Goal: Task Accomplishment & Management: Manage account settings

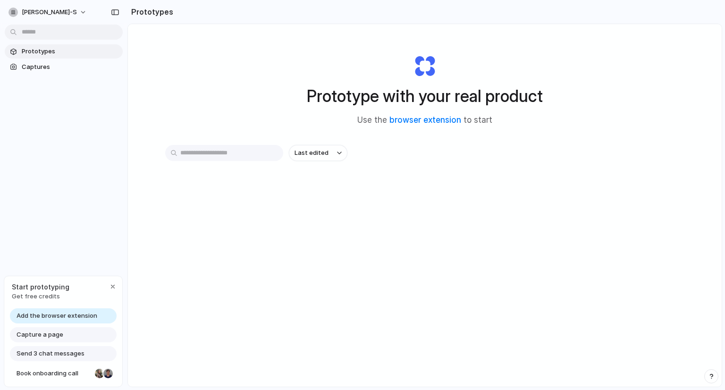
click at [246, 153] on input "text" at bounding box center [224, 153] width 118 height 16
click at [176, 244] on div "Prototype with your real product Use the browser extension to start Last edited" at bounding box center [425, 230] width 594 height 413
click at [59, 11] on button "[PERSON_NAME]-s" at bounding box center [48, 12] width 87 height 15
click at [51, 29] on li "Settings" at bounding box center [46, 33] width 78 height 15
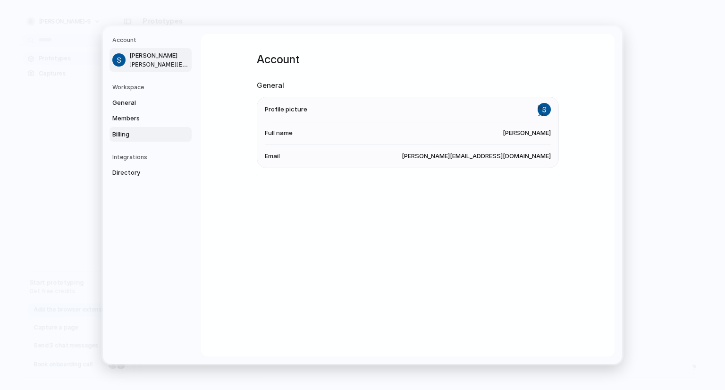
click at [116, 131] on span "Billing" at bounding box center [142, 133] width 60 height 9
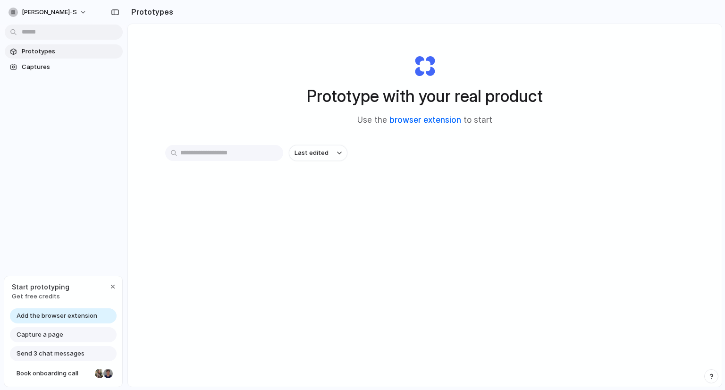
click at [439, 119] on link "browser extension" at bounding box center [426, 119] width 72 height 9
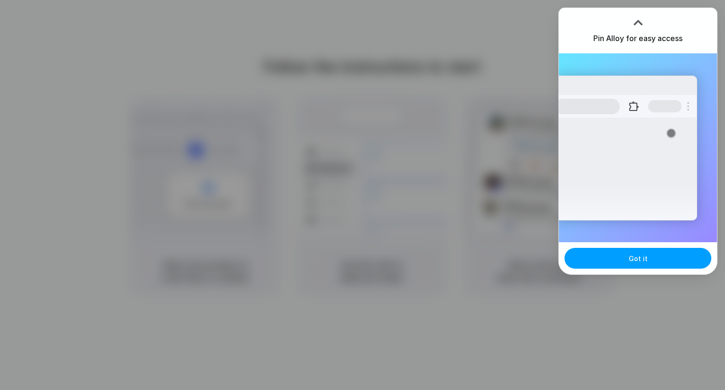
click at [639, 257] on span "Got it" at bounding box center [638, 259] width 19 height 10
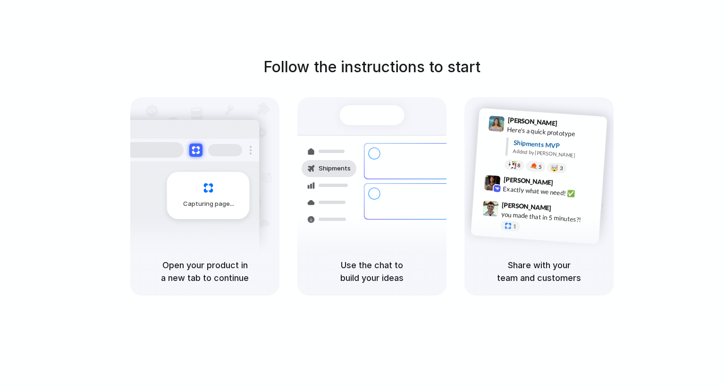
click at [193, 237] on div "Capturing page" at bounding box center [188, 191] width 143 height 145
click at [385, 260] on div "Air freight to [GEOGRAPHIC_DATA]" at bounding box center [436, 264] width 102 height 9
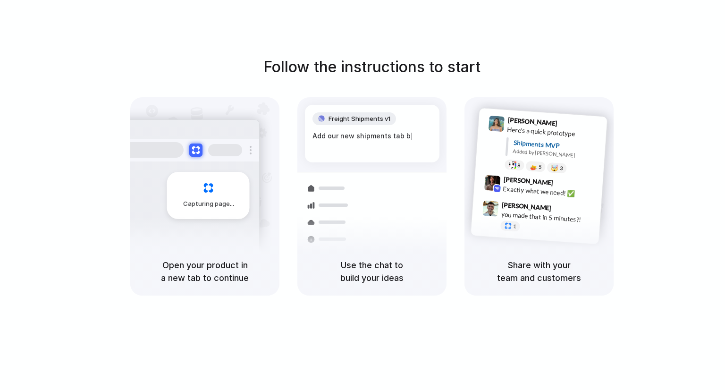
click at [352, 138] on div "Add our new shipments tab b |" at bounding box center [372, 136] width 119 height 10
click at [518, 157] on div "Lily Parker 9:41 AM Here's a quick prototype Shipments MVP Added by Alloy 8 5 🤯…" at bounding box center [551, 147] width 101 height 60
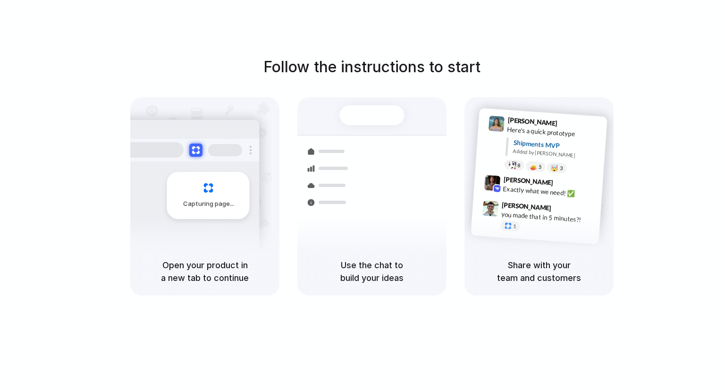
click at [518, 157] on div "Lily Parker 9:41 AM Here's a quick prototype Shipments MVP Added by Alloy 8 5 🤯…" at bounding box center [551, 147] width 101 height 60
click at [525, 269] on h5 "Share with your team and customers" at bounding box center [539, 272] width 127 height 26
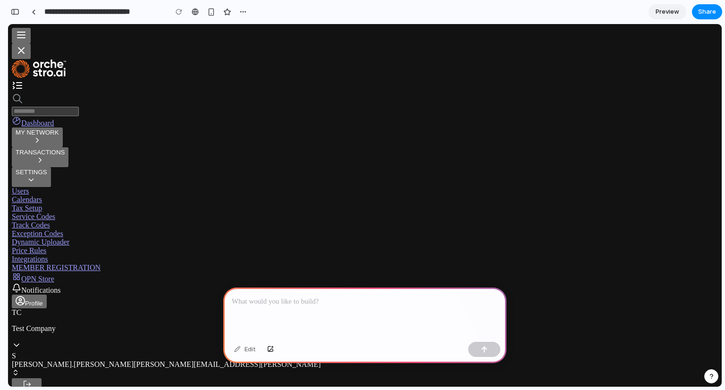
drag, startPoint x: 8, startPoint y: 24, endPoint x: 463, endPoint y: 135, distance: 468.6
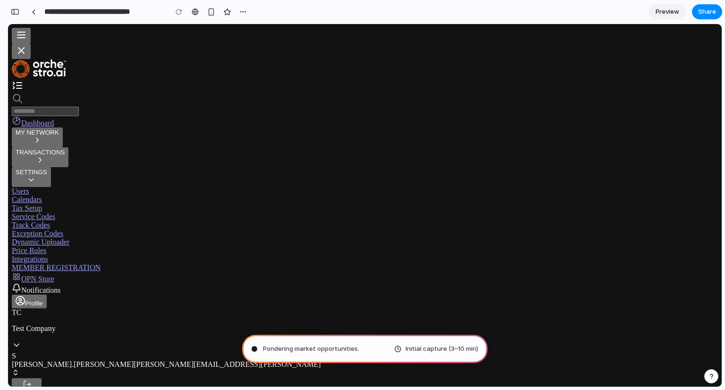
click at [397, 351] on div "Initial capture (3–10 min)" at bounding box center [436, 348] width 84 height 9
click at [364, 347] on div "Pondering market opportunities Initial capture (3–10 min)" at bounding box center [365, 349] width 246 height 28
click at [710, 380] on button "button" at bounding box center [712, 376] width 14 height 14
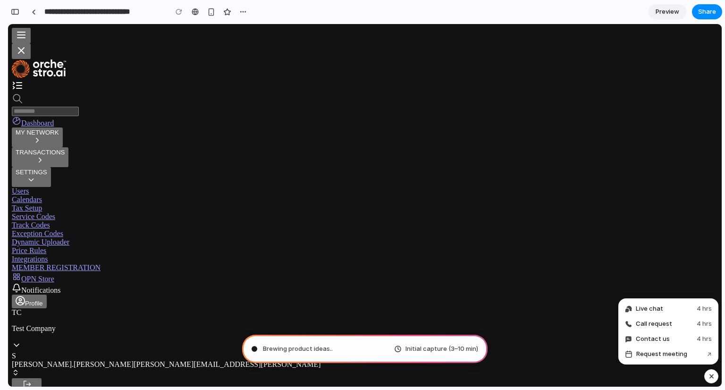
type input "**********"
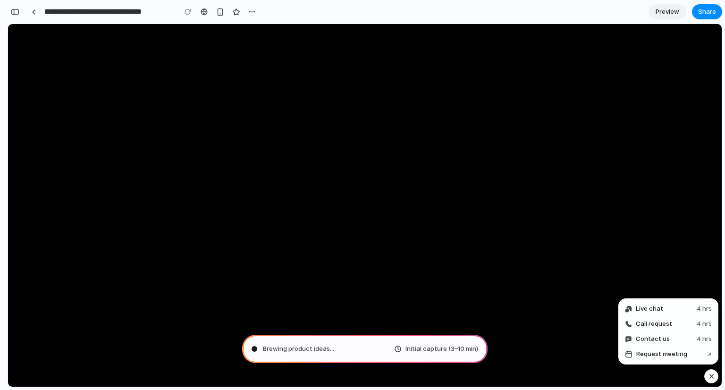
scroll to position [372, 0]
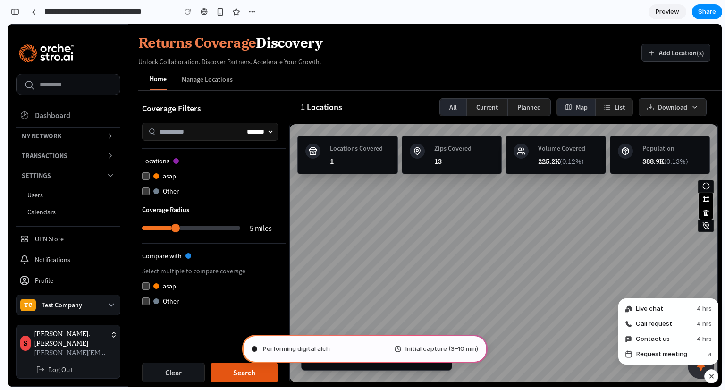
click at [710, 380] on div "button" at bounding box center [712, 376] width 8 height 11
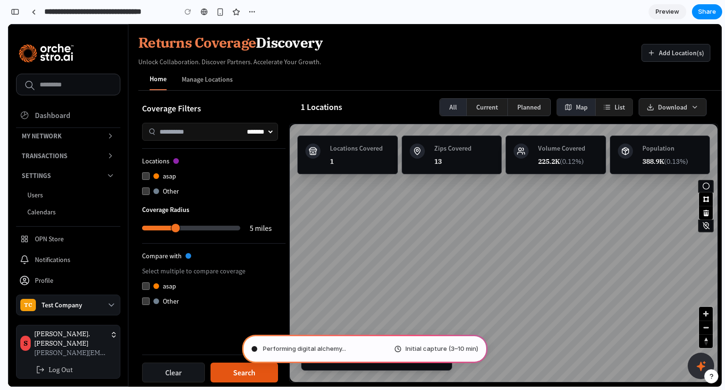
click at [714, 378] on div "button" at bounding box center [711, 376] width 7 height 7
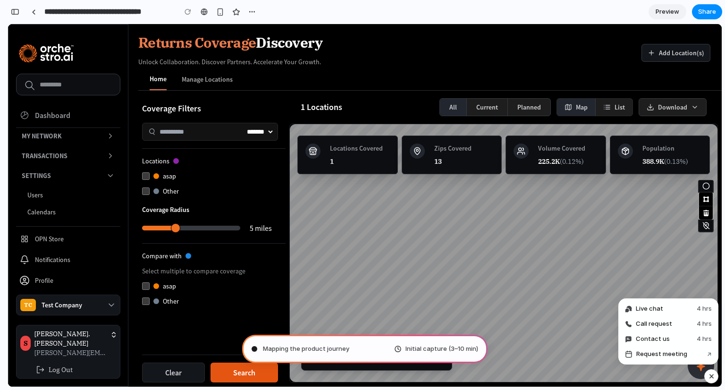
click at [711, 377] on div "button" at bounding box center [712, 376] width 8 height 11
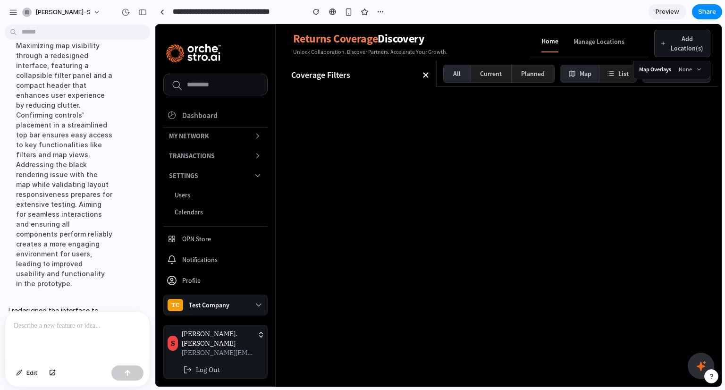
scroll to position [127, 0]
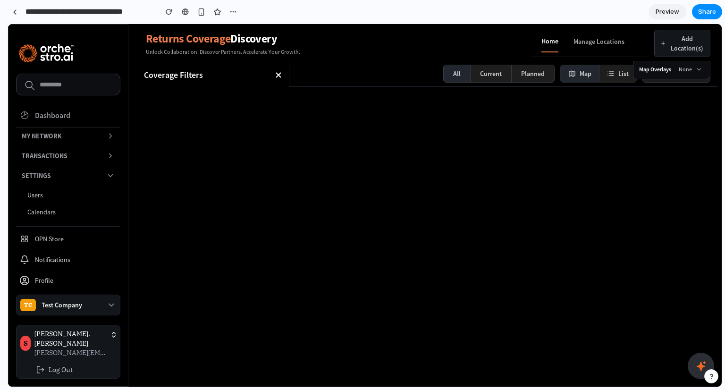
drag, startPoint x: 212, startPoint y: 217, endPoint x: 0, endPoint y: 190, distance: 213.3
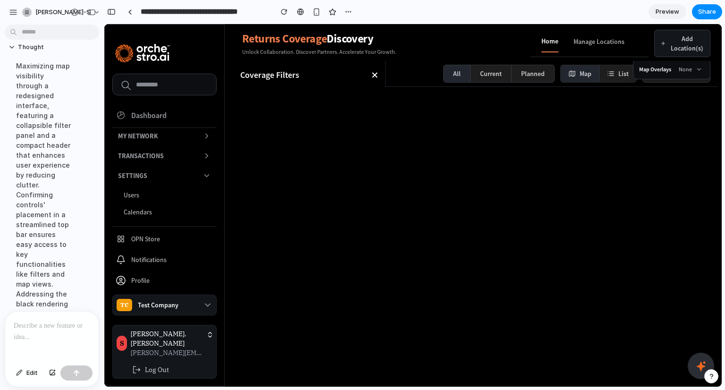
scroll to position [157, 0]
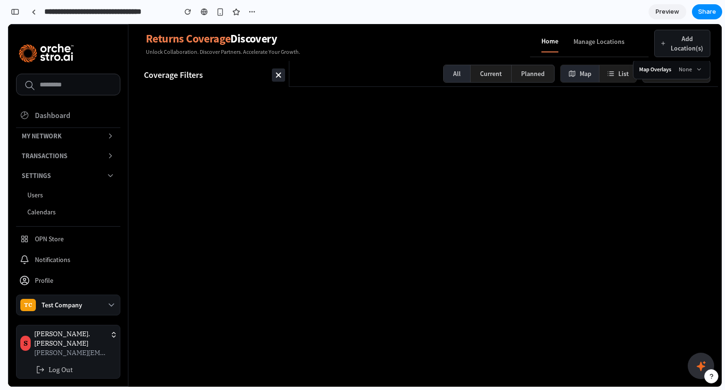
click at [280, 77] on icon at bounding box center [278, 74] width 9 height 9
click at [169, 72] on button "Filters" at bounding box center [165, 73] width 38 height 17
click at [274, 74] on icon at bounding box center [278, 74] width 9 height 9
click at [167, 77] on button "Filters" at bounding box center [165, 73] width 38 height 17
click at [276, 75] on icon at bounding box center [278, 74] width 9 height 9
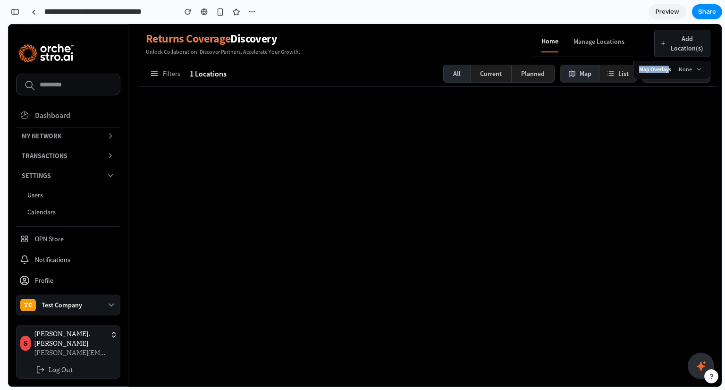
drag, startPoint x: 670, startPoint y: 69, endPoint x: 649, endPoint y: 182, distance: 114.9
click at [649, 182] on div "Returns Coverage Discovery Unlock Collaboration. Discover Partners. Accelerate …" at bounding box center [378, 205] width 688 height 363
click at [659, 67] on h3 "Map Overlays" at bounding box center [655, 70] width 32 height 8
click at [690, 69] on div "None" at bounding box center [690, 69] width 27 height 11
click at [580, 74] on button "Map" at bounding box center [580, 73] width 39 height 17
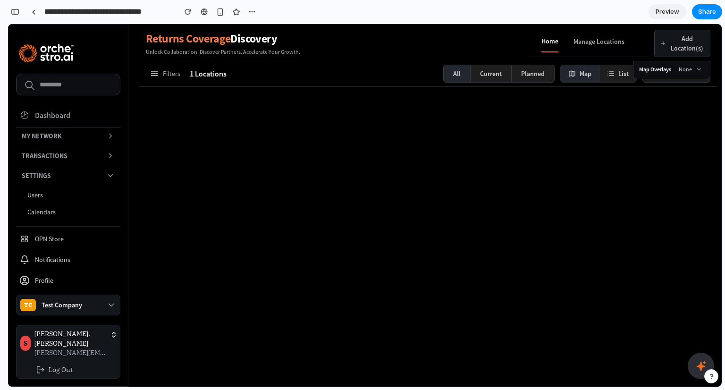
click at [608, 77] on button "List" at bounding box center [618, 73] width 37 height 17
click at [673, 70] on div "Map Overlays None" at bounding box center [671, 69] width 65 height 11
drag, startPoint x: 673, startPoint y: 71, endPoint x: 632, endPoint y: 68, distance: 40.7
click at [632, 68] on div "Filters 1 Locations All Current Planned Map List Download Locations Covered 1 Z…" at bounding box center [428, 74] width 580 height 26
click at [606, 40] on button "Manage Locations" at bounding box center [599, 44] width 51 height 15
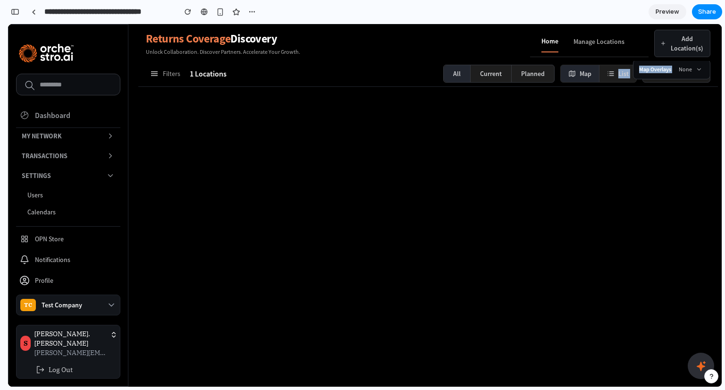
click at [548, 37] on button "Home" at bounding box center [550, 44] width 17 height 16
click at [603, 47] on button "Manage Locations" at bounding box center [599, 44] width 51 height 15
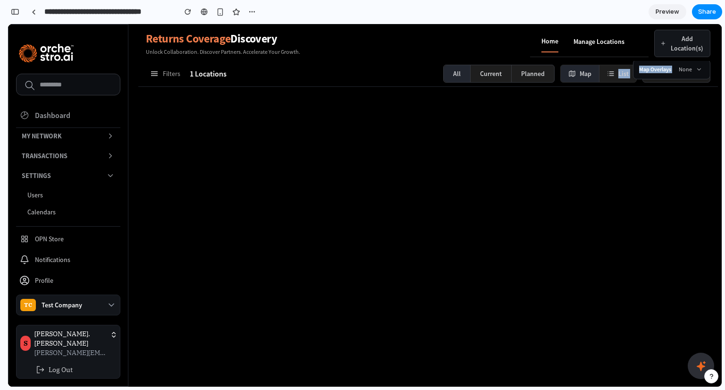
click at [603, 47] on button "Manage Locations" at bounding box center [599, 44] width 51 height 15
click at [552, 48] on button "Home" at bounding box center [550, 44] width 17 height 16
click at [600, 51] on button "Manage Locations" at bounding box center [599, 44] width 51 height 15
click at [539, 243] on div "Returns Coverage Discovery Unlock Collaboration. Discover Partners. Accelerate …" at bounding box center [378, 205] width 688 height 363
click at [162, 77] on button "Filters" at bounding box center [165, 73] width 38 height 17
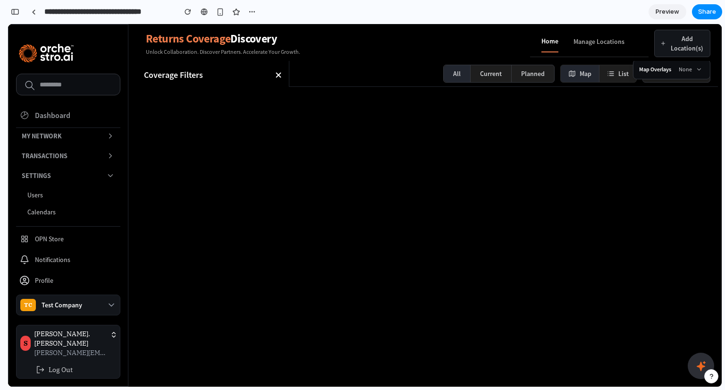
click at [170, 79] on h2 "Coverage Filters" at bounding box center [173, 74] width 59 height 13
click at [279, 77] on icon at bounding box center [278, 74] width 9 height 9
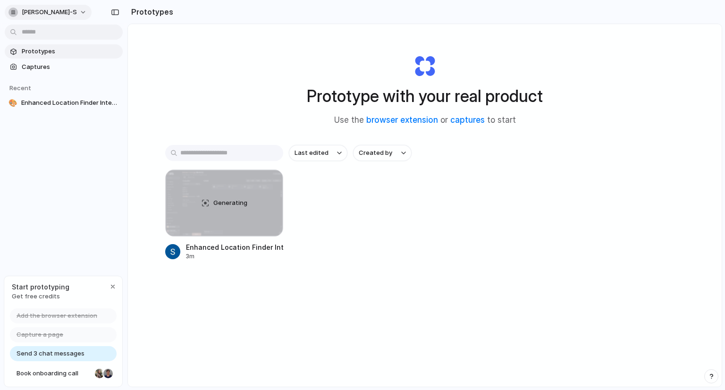
click at [47, 12] on span "[PERSON_NAME]-s" at bounding box center [49, 12] width 55 height 9
click at [43, 34] on span "Settings" at bounding box center [35, 33] width 26 height 9
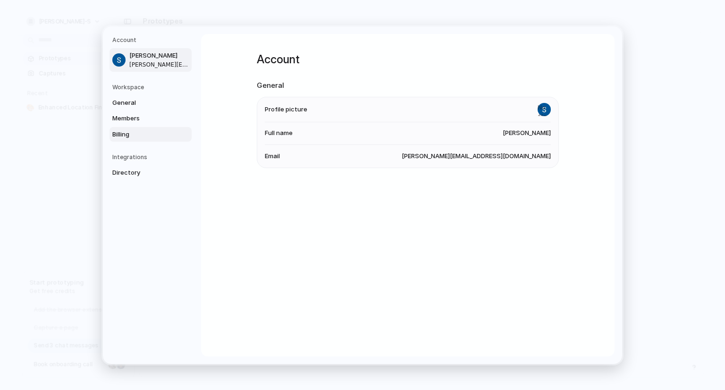
click at [121, 127] on link "Billing" at bounding box center [151, 134] width 82 height 15
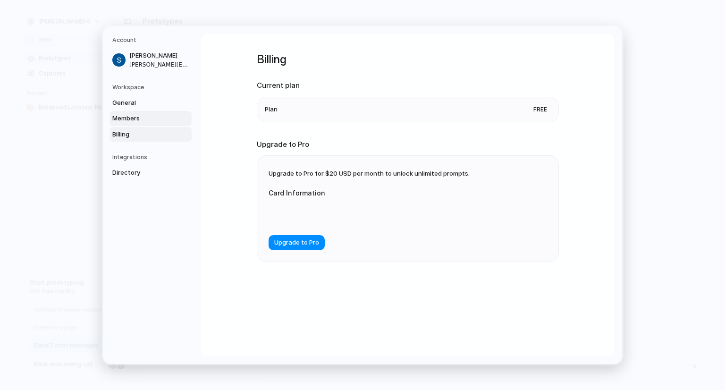
click at [126, 118] on span "Members" at bounding box center [142, 118] width 60 height 9
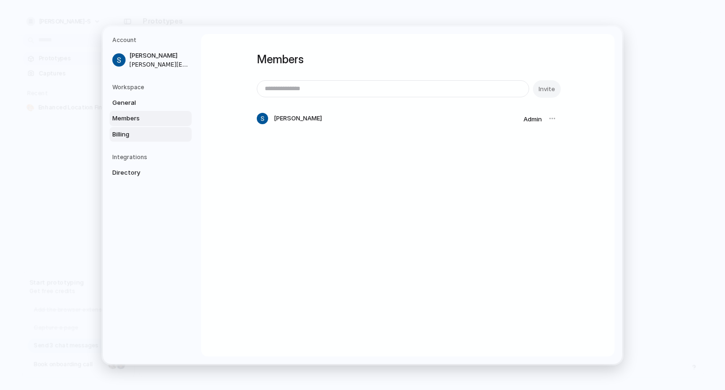
click at [125, 135] on span "Billing" at bounding box center [142, 133] width 60 height 9
